Goal: Transaction & Acquisition: Download file/media

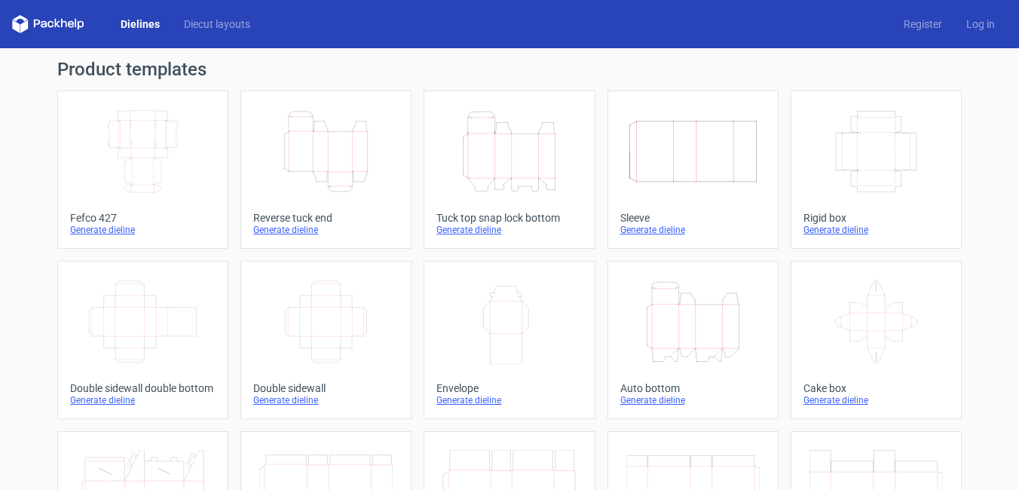
click at [503, 155] on icon "Height Depth Width" at bounding box center [508, 151] width 133 height 84
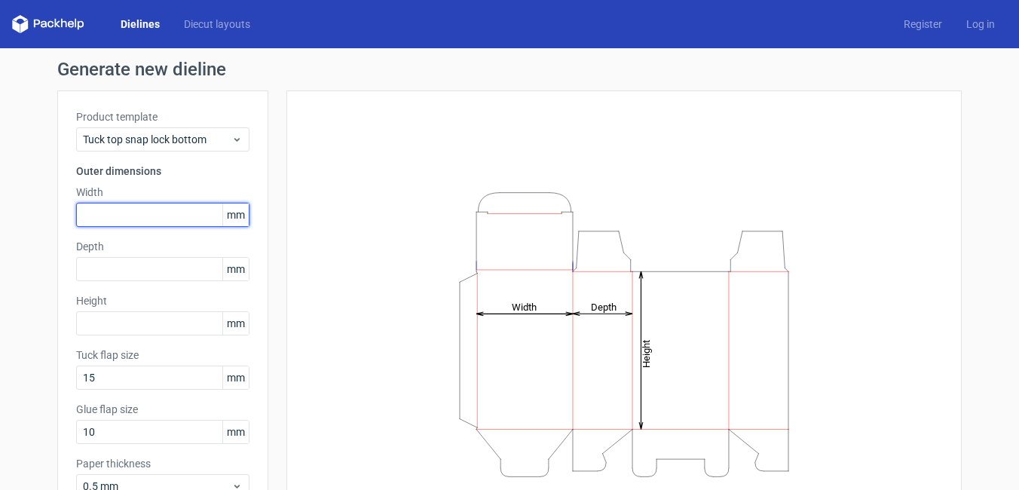
click at [107, 211] on input "text" at bounding box center [162, 215] width 173 height 24
type input "80"
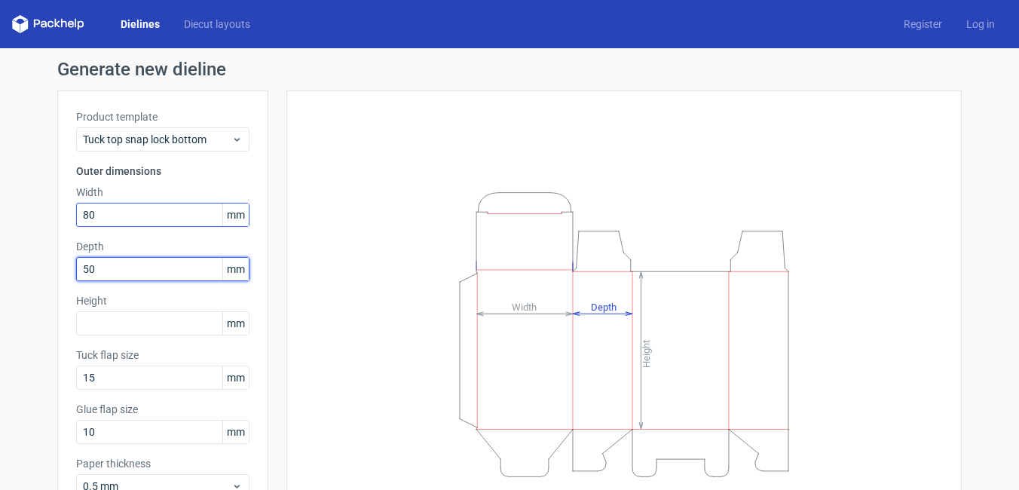
type input "50"
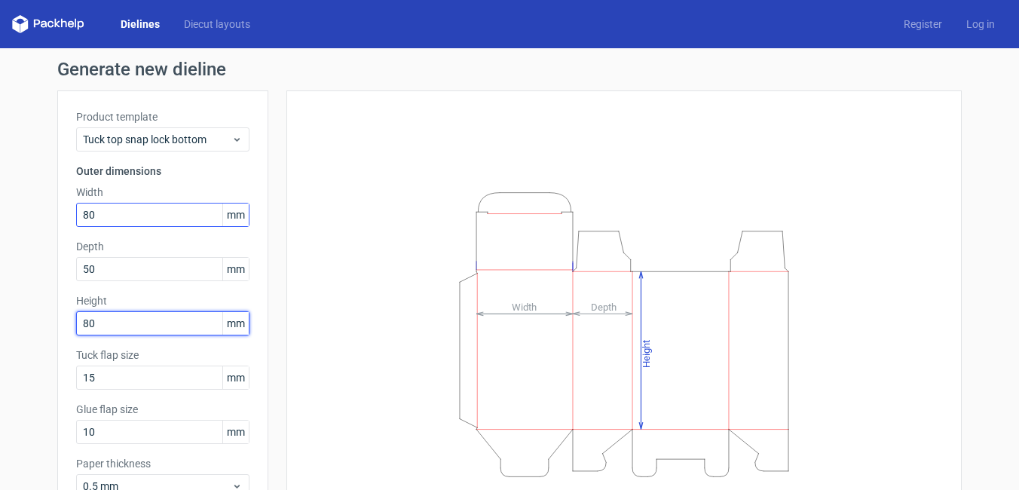
type input "80"
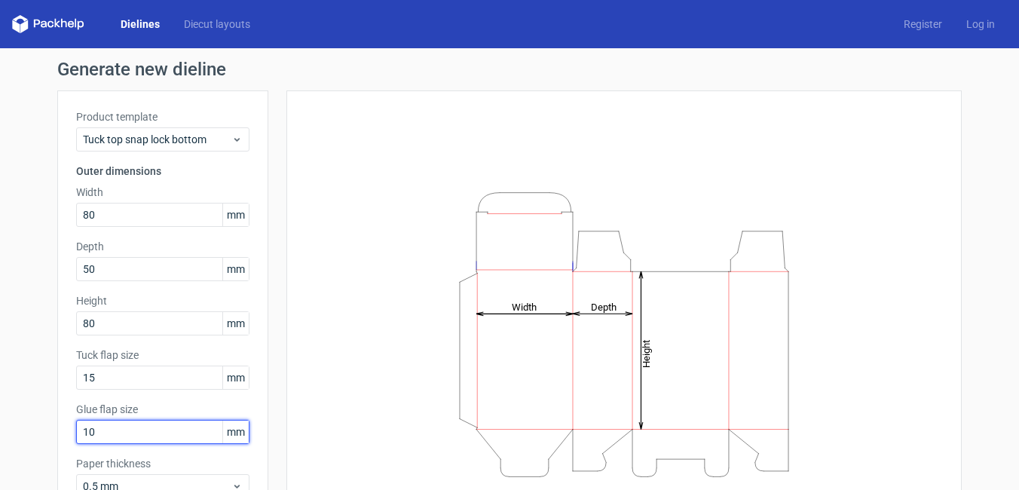
drag, startPoint x: 47, startPoint y: 429, endPoint x: 37, endPoint y: 430, distance: 10.6
click at [38, 430] on div "Generate new dieline Product template Tuck top snap lock bottom Outer dimension…" at bounding box center [509, 319] width 1019 height 542
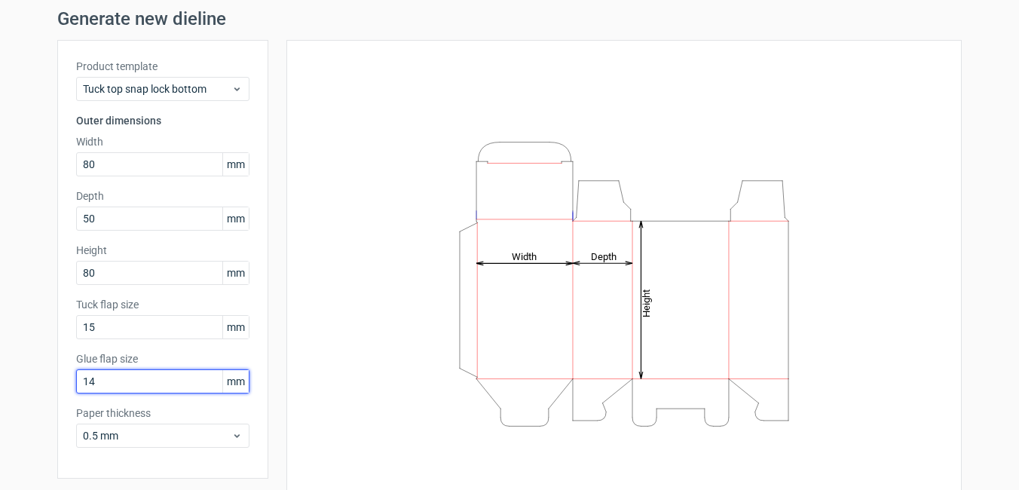
scroll to position [100, 0]
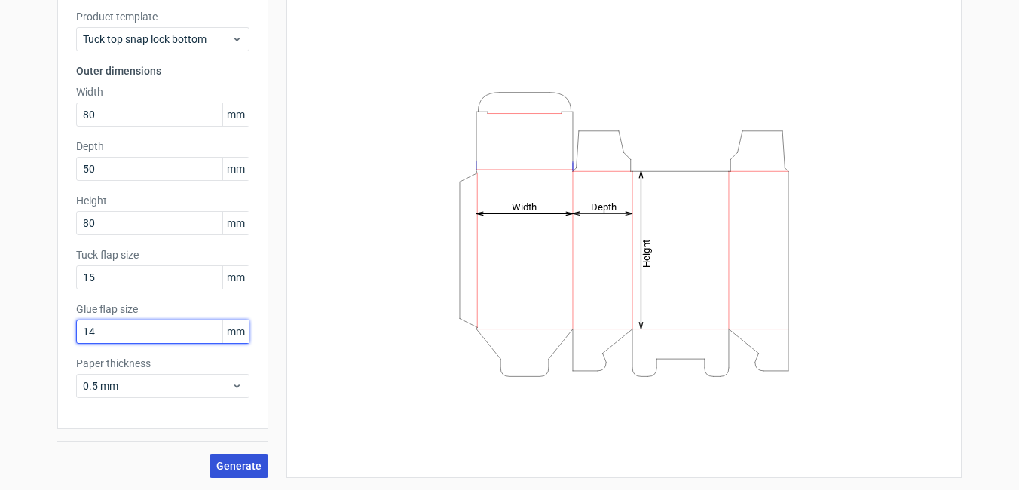
type input "14"
click at [231, 468] on span "Generate" at bounding box center [238, 466] width 45 height 11
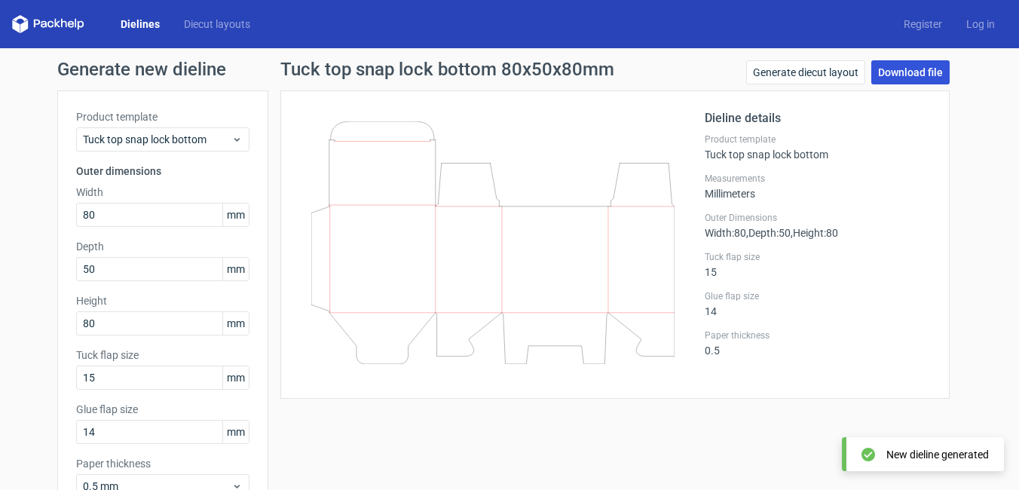
click at [890, 69] on link "Download file" at bounding box center [910, 72] width 78 height 24
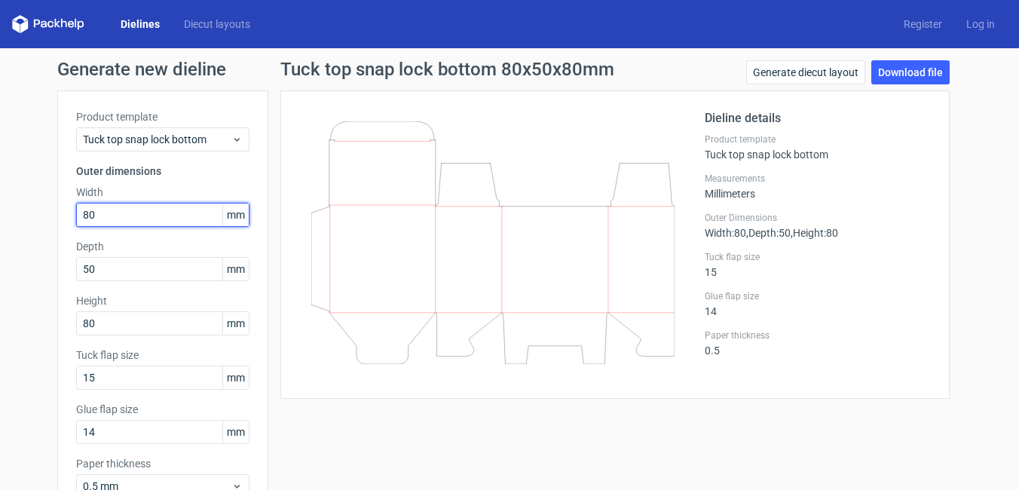
drag, startPoint x: 115, startPoint y: 212, endPoint x: -3, endPoint y: 212, distance: 117.6
click at [0, 212] on html "Dielines Diecut layouts Register Log in Generate new dieline Product template T…" at bounding box center [509, 245] width 1019 height 490
type input "96"
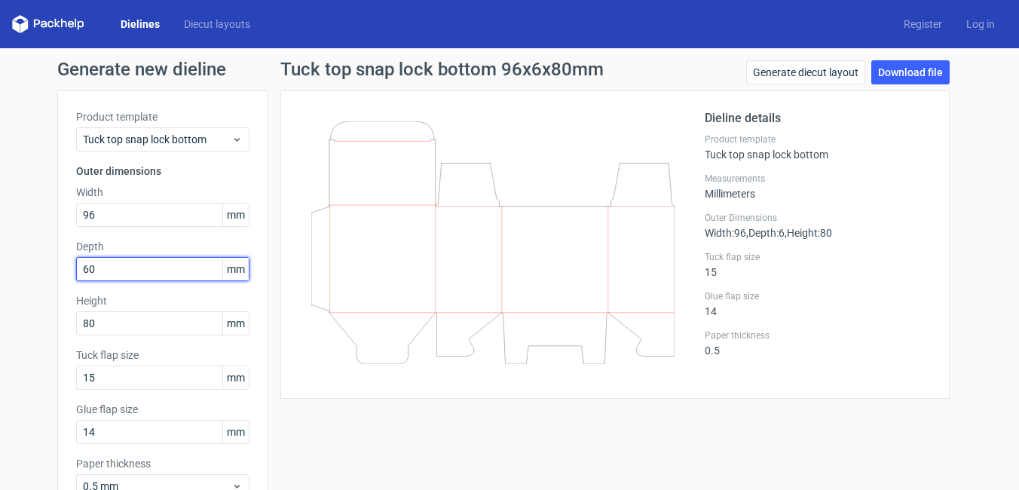
type input "60"
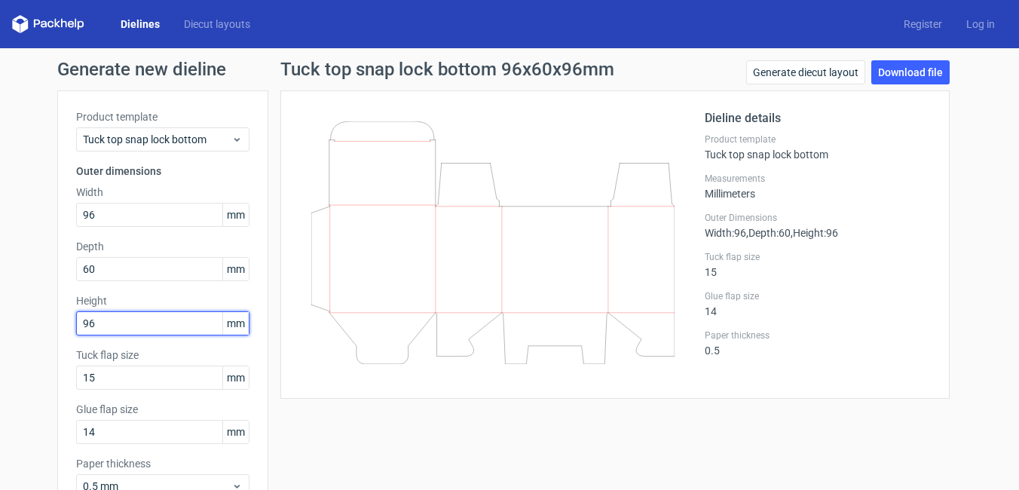
type input "96"
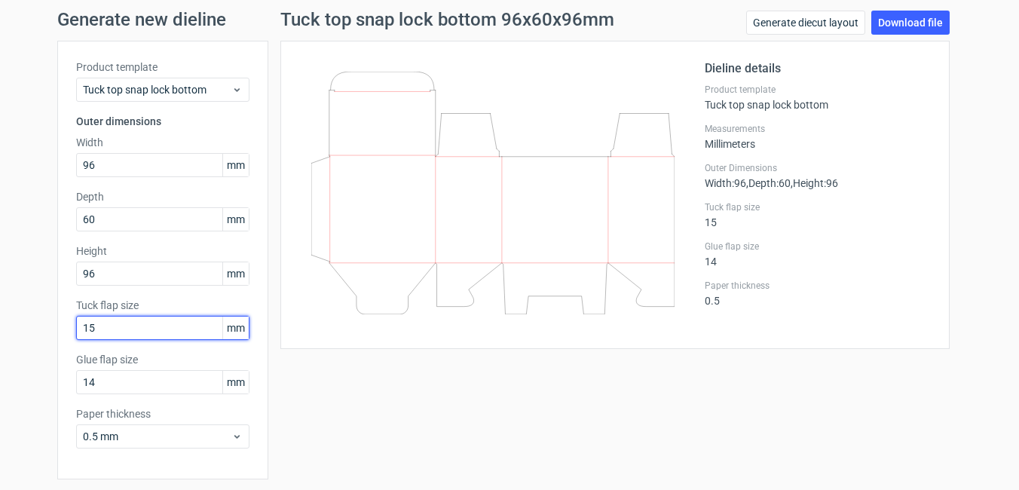
scroll to position [100, 0]
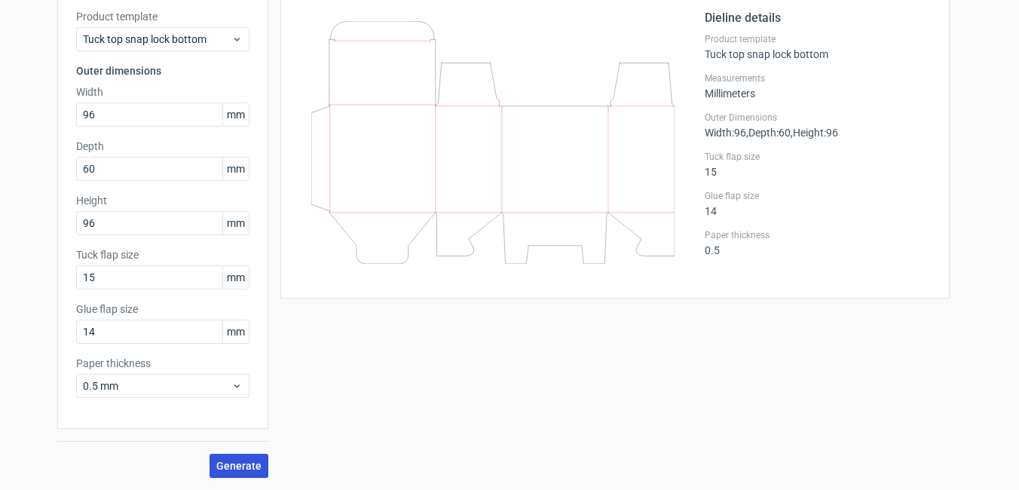
click at [243, 463] on span "Generate" at bounding box center [238, 466] width 45 height 11
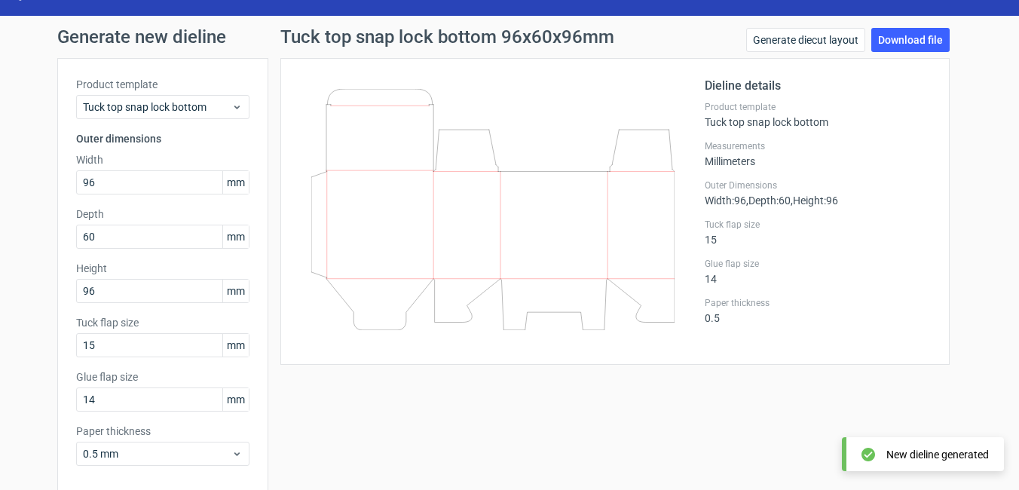
scroll to position [0, 0]
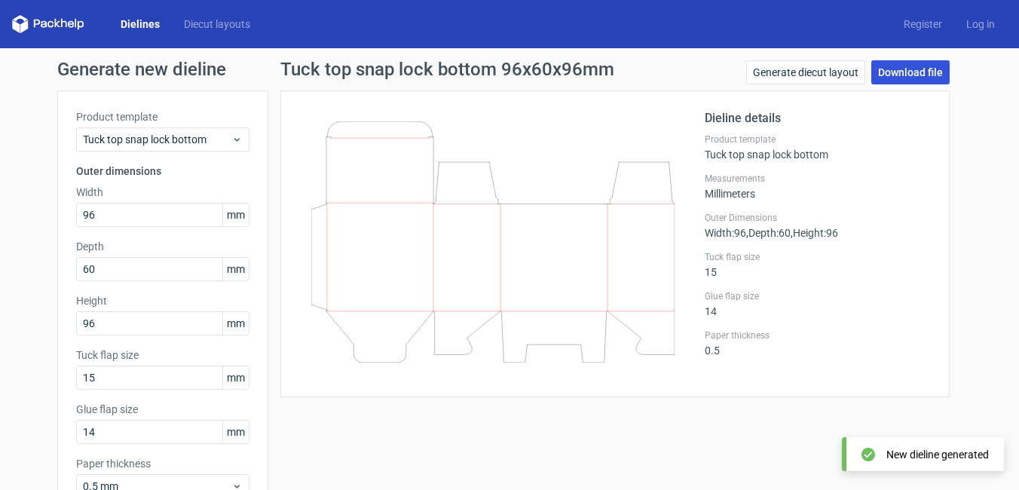
click at [890, 71] on link "Download file" at bounding box center [910, 72] width 78 height 24
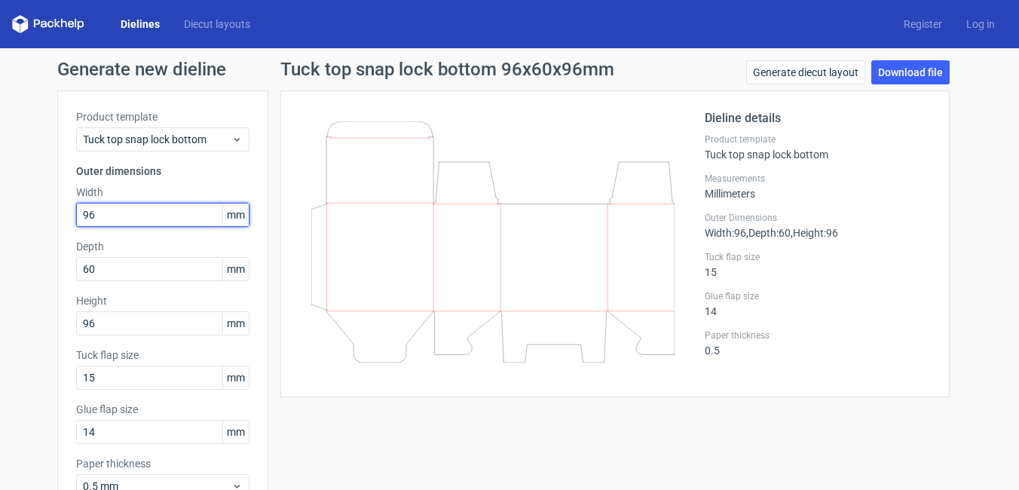
drag, startPoint x: 78, startPoint y: 212, endPoint x: -3, endPoint y: 212, distance: 80.6
click at [0, 212] on html "Dielines Diecut layouts Register Log in Generate new dieline Product template T…" at bounding box center [509, 245] width 1019 height 490
type input "120"
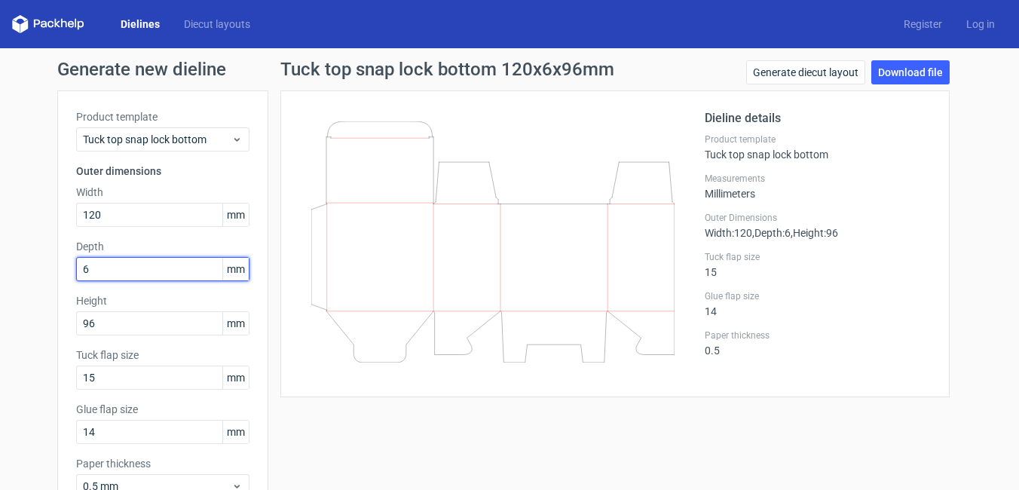
type input "60"
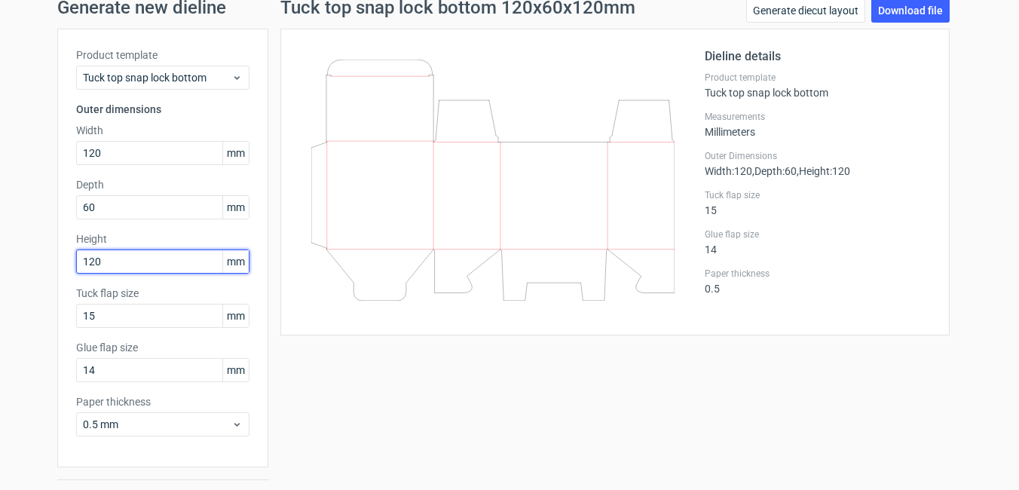
scroll to position [100, 0]
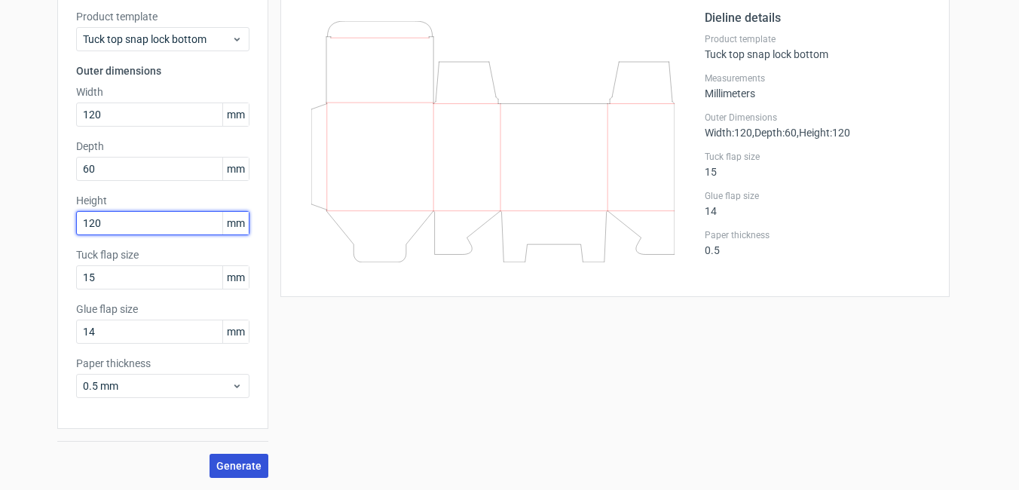
type input "120"
click at [240, 466] on span "Generate" at bounding box center [238, 466] width 45 height 11
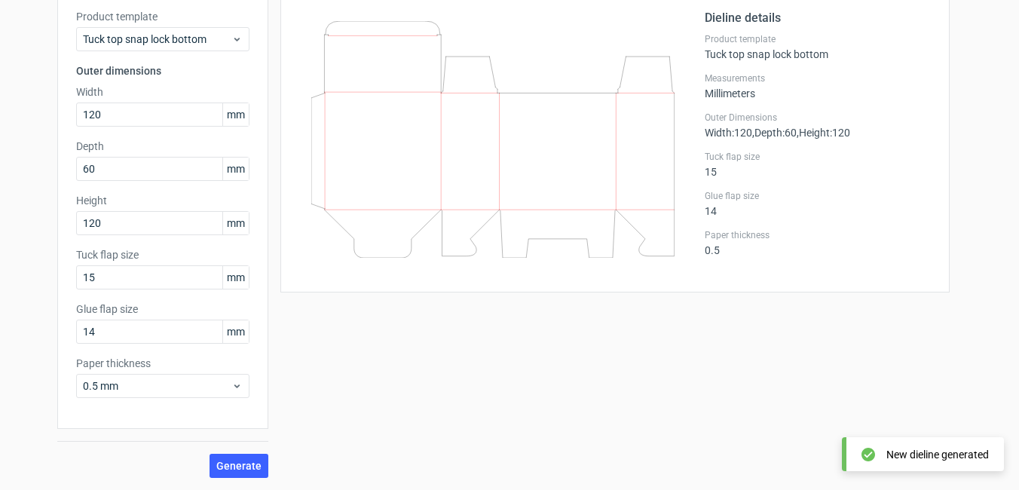
scroll to position [0, 0]
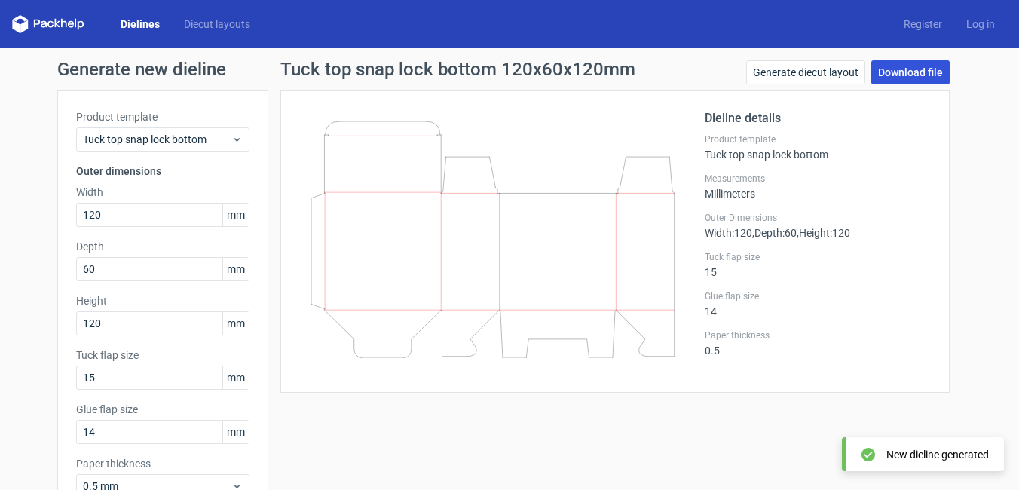
click at [896, 73] on link "Download file" at bounding box center [910, 72] width 78 height 24
click at [883, 358] on div "Dieline details Product template Tuck top snap lock bottom Measurements Millime…" at bounding box center [818, 241] width 226 height 265
